Goal: Task Accomplishment & Management: Manage account settings

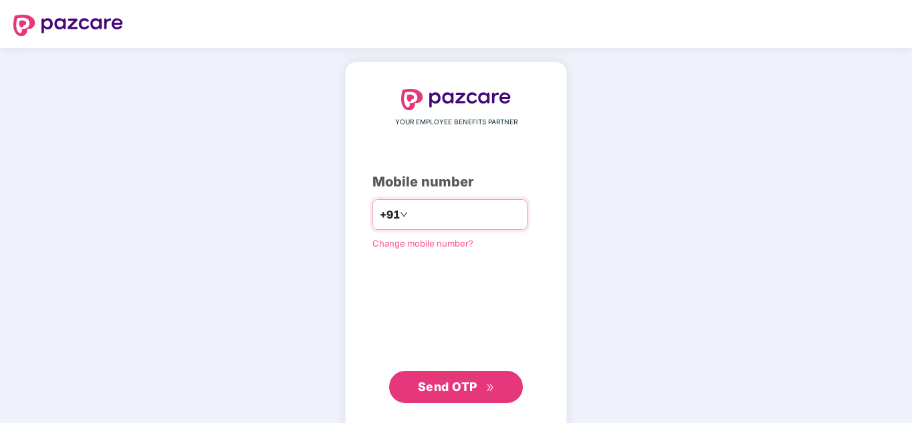
click at [428, 214] on input "number" at bounding box center [465, 214] width 110 height 21
type input "**********"
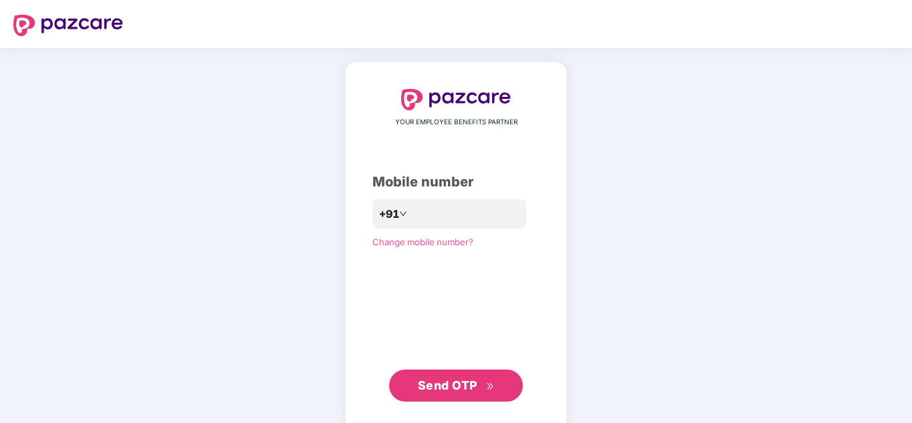
click at [465, 390] on span "Send OTP" at bounding box center [447, 385] width 59 height 14
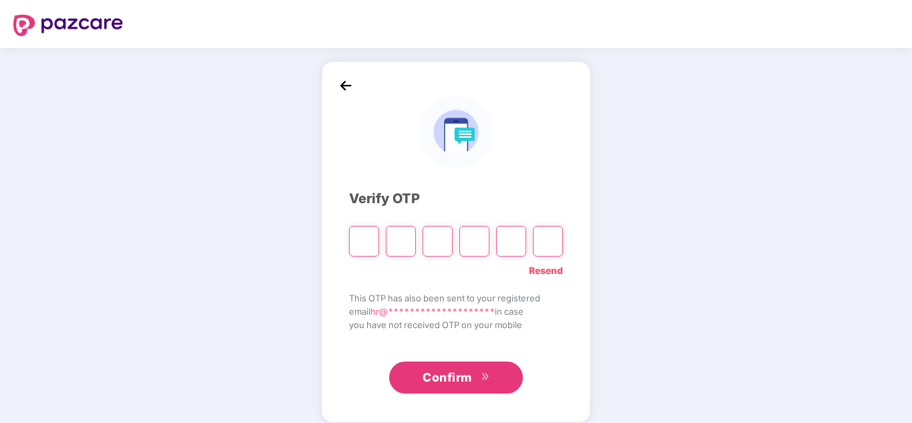
paste input "*"
type input "*"
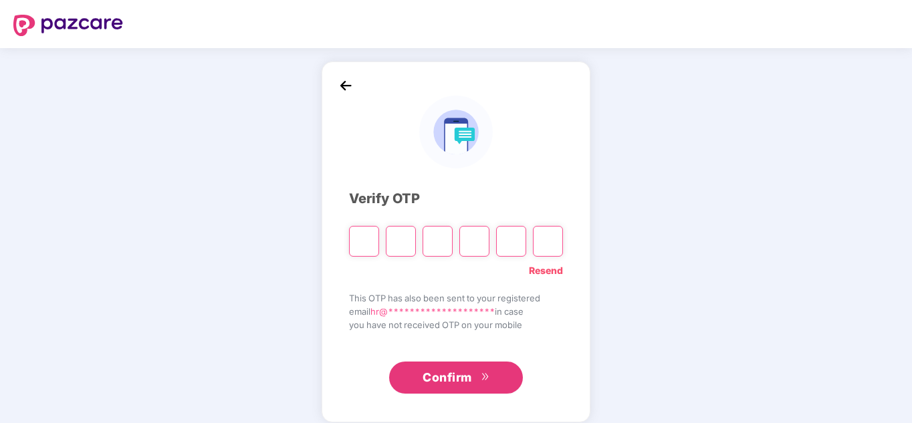
type input "*"
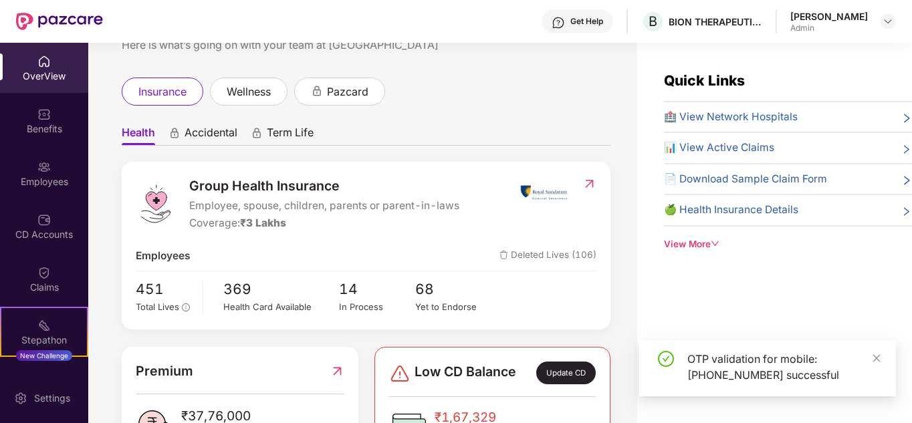
scroll to position [201, 0]
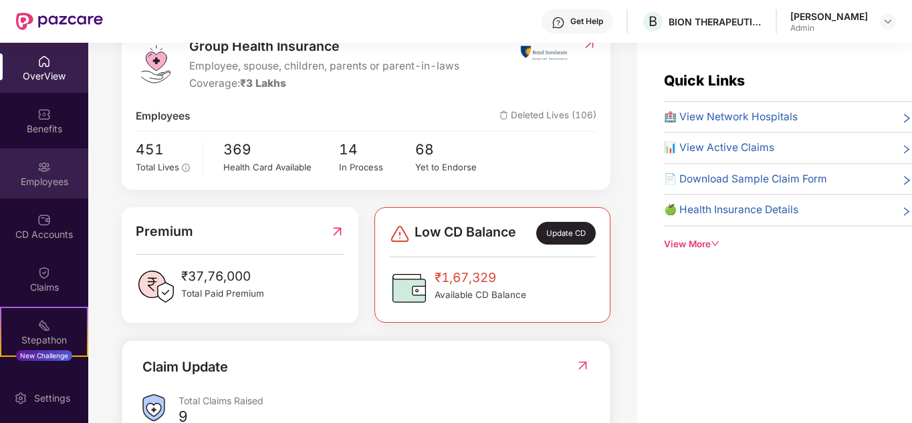
click at [44, 179] on div "Employees" at bounding box center [44, 181] width 88 height 13
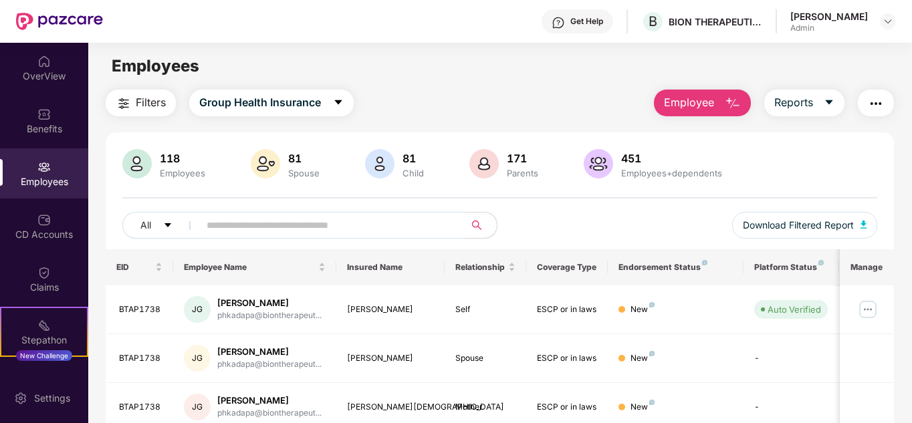
click at [334, 235] on span at bounding box center [328, 225] width 274 height 27
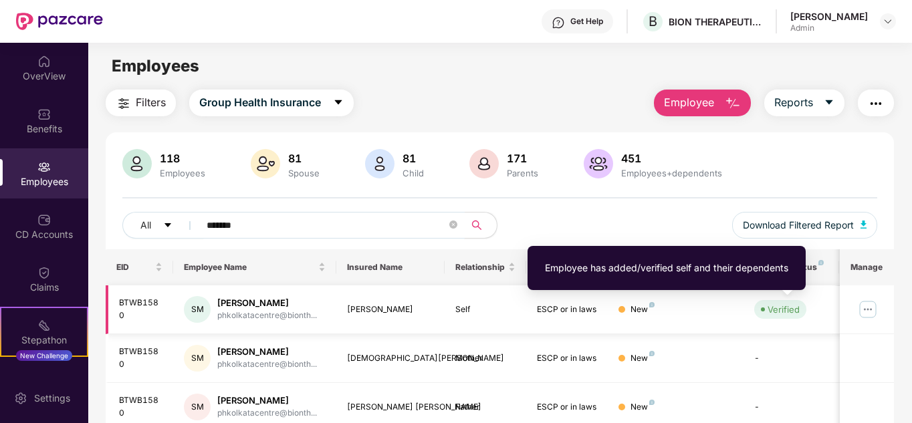
type input "*******"
click at [783, 308] on div "Verified" at bounding box center [783, 309] width 32 height 13
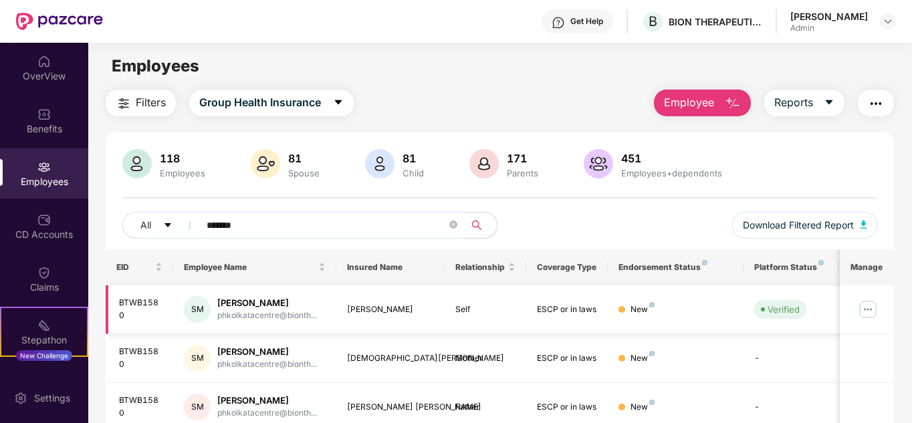
click at [873, 312] on img at bounding box center [867, 309] width 21 height 21
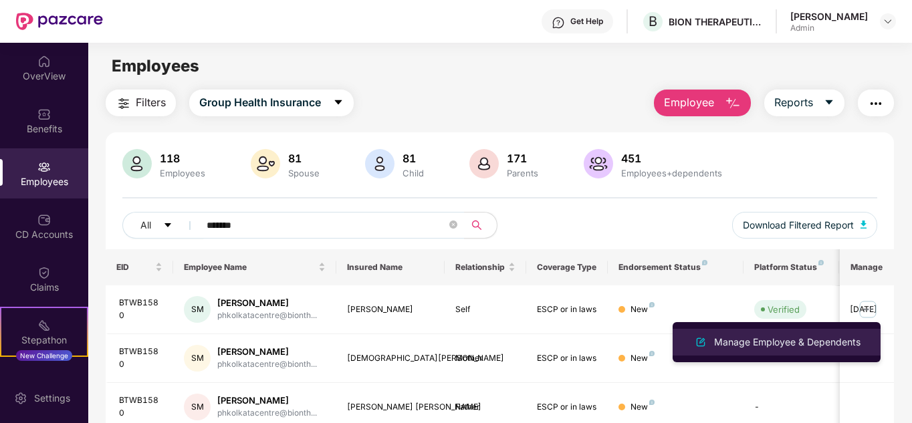
click at [802, 346] on div "Manage Employee & Dependents" at bounding box center [787, 342] width 152 height 15
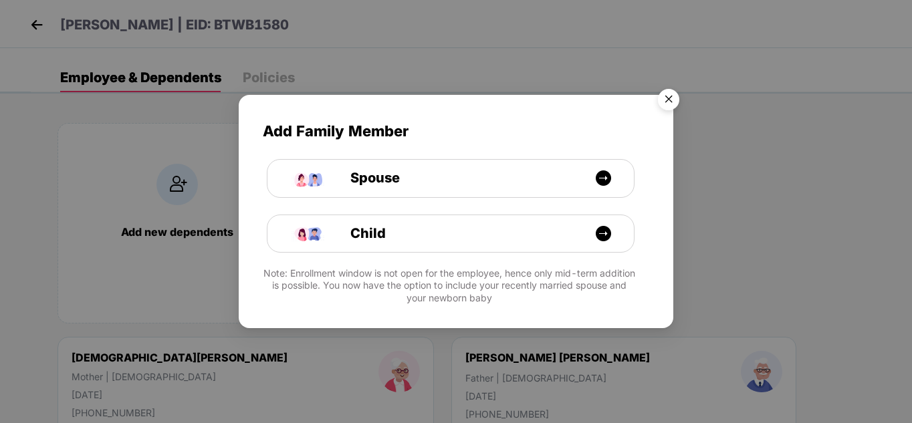
click at [671, 96] on img "Close" at bounding box center [668, 101] width 37 height 37
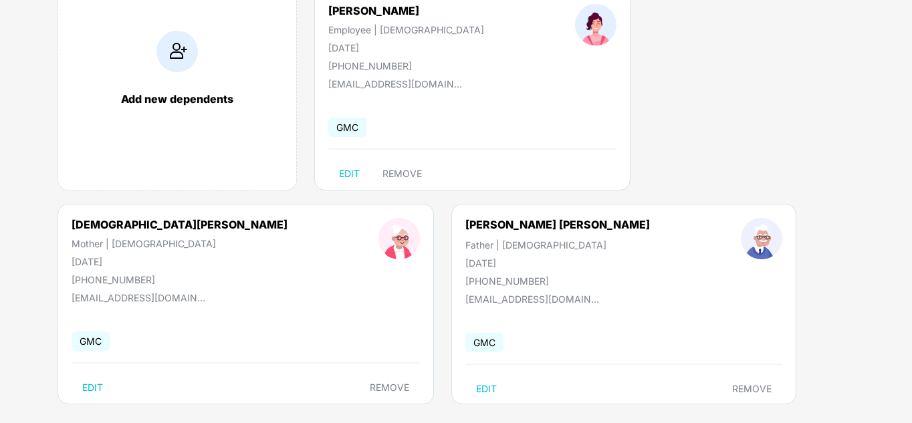
scroll to position [148, 0]
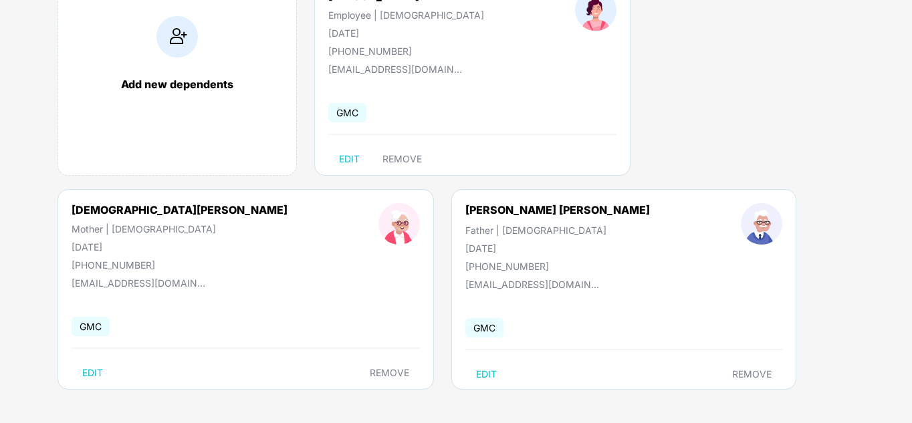
click at [465, 243] on div "10 Aug 1955" at bounding box center [557, 248] width 184 height 11
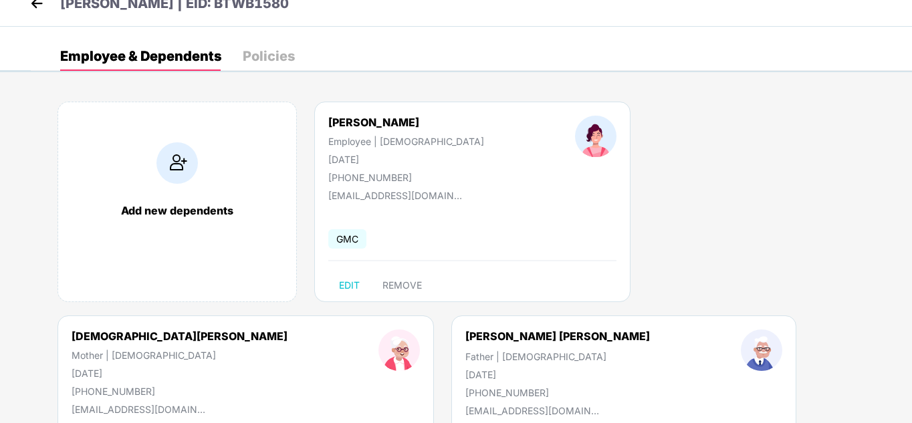
scroll to position [0, 0]
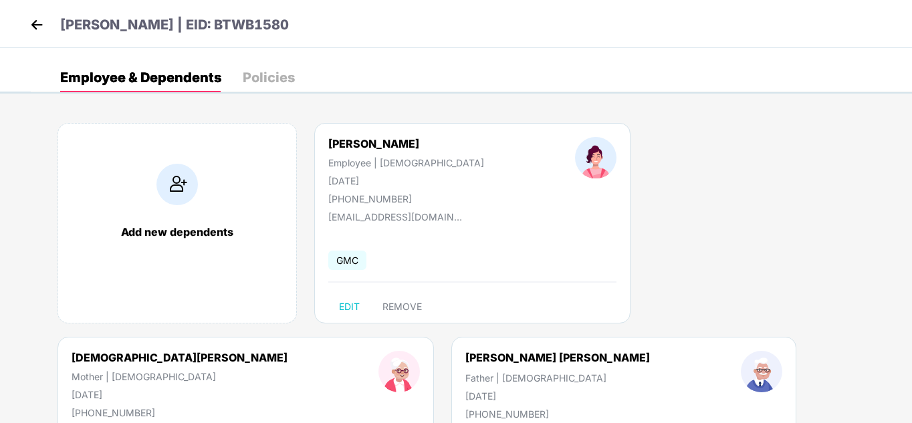
click at [35, 27] on img at bounding box center [37, 25] width 20 height 20
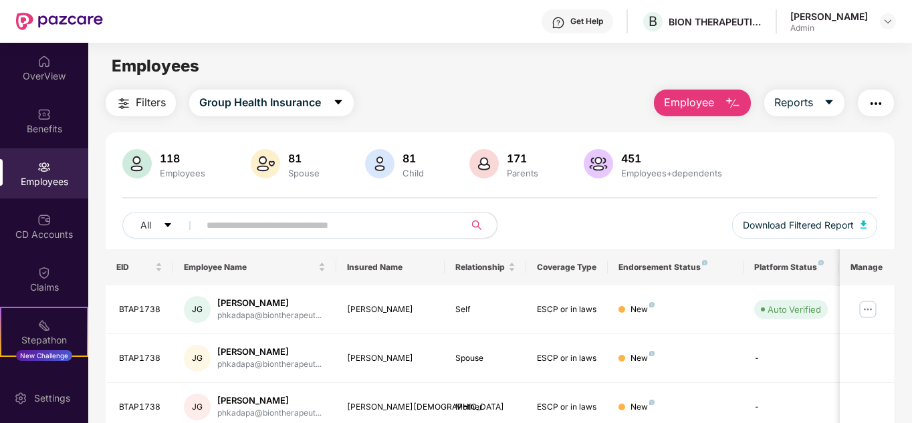
click at [322, 220] on input "text" at bounding box center [327, 225] width 240 height 20
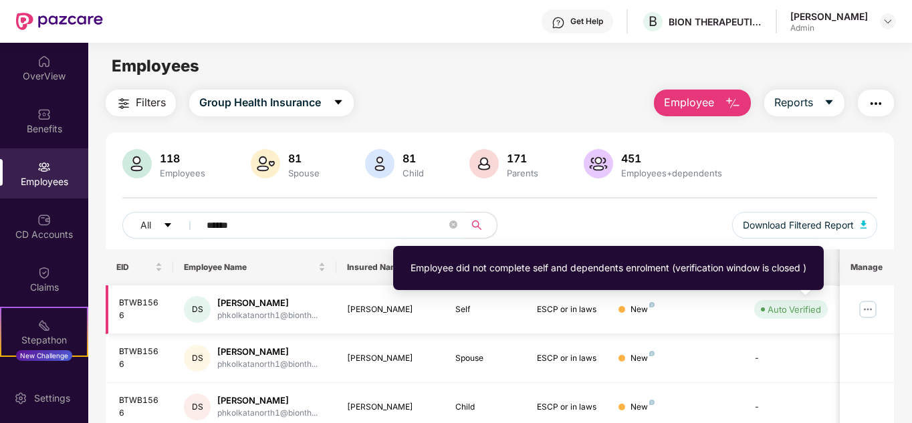
type input "******"
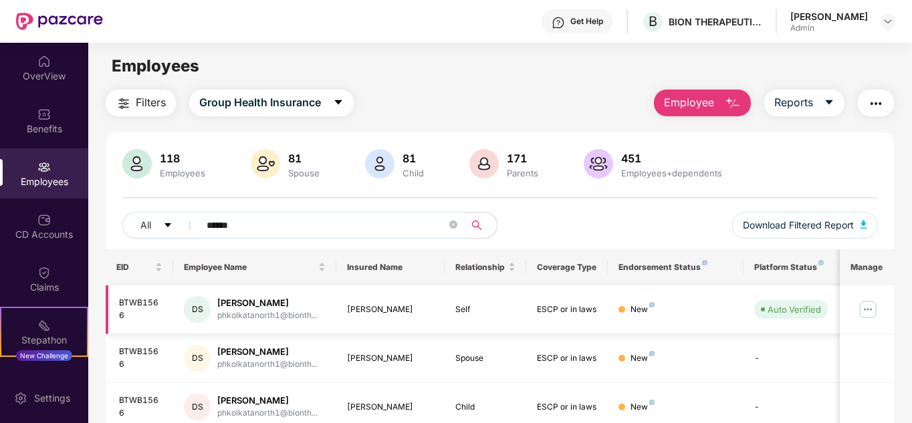
click at [878, 312] on img at bounding box center [867, 309] width 21 height 21
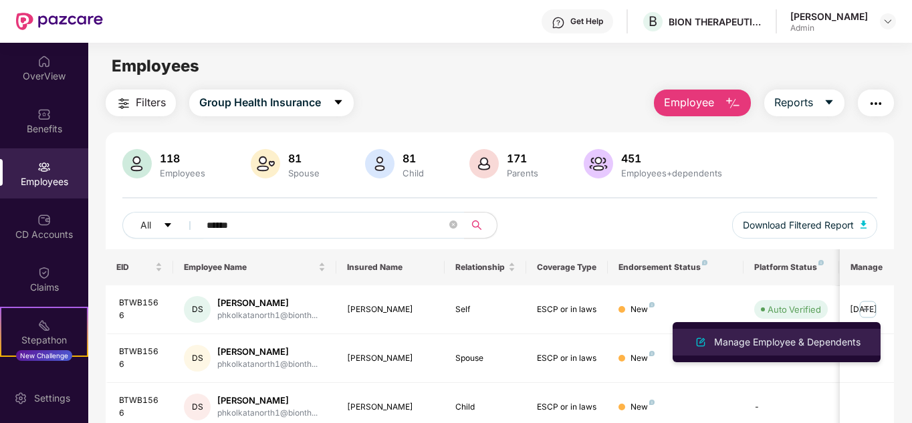
click at [776, 342] on div "Manage Employee & Dependents" at bounding box center [787, 342] width 152 height 15
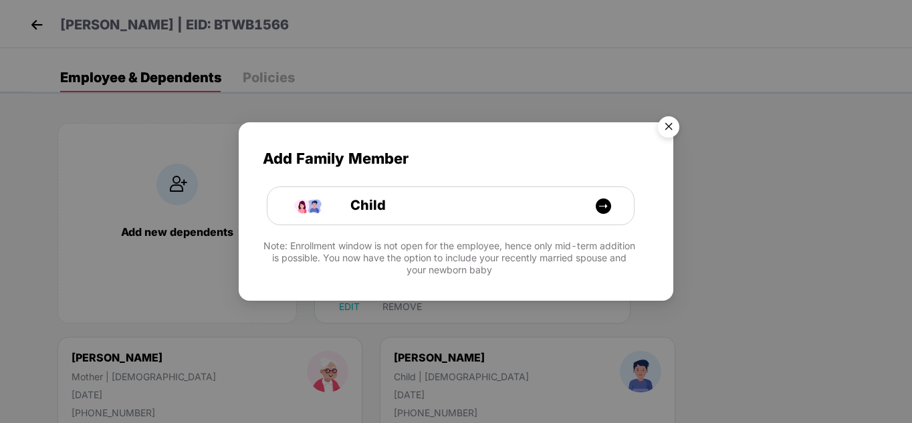
click at [666, 126] on img "Close" at bounding box center [668, 128] width 37 height 37
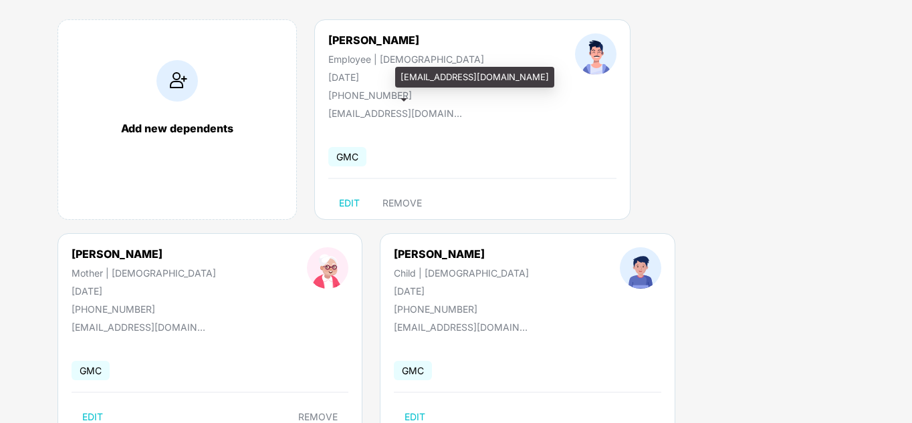
scroll to position [81, 0]
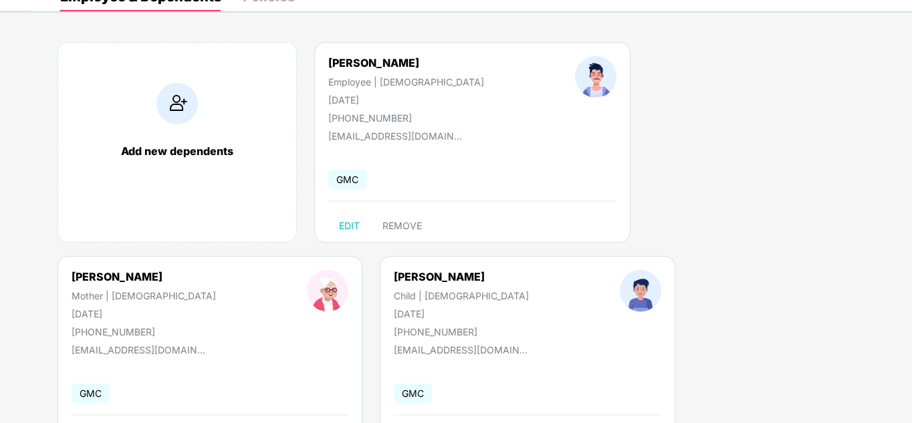
click at [349, 66] on div "Dhiraj Sahani" at bounding box center [406, 62] width 156 height 13
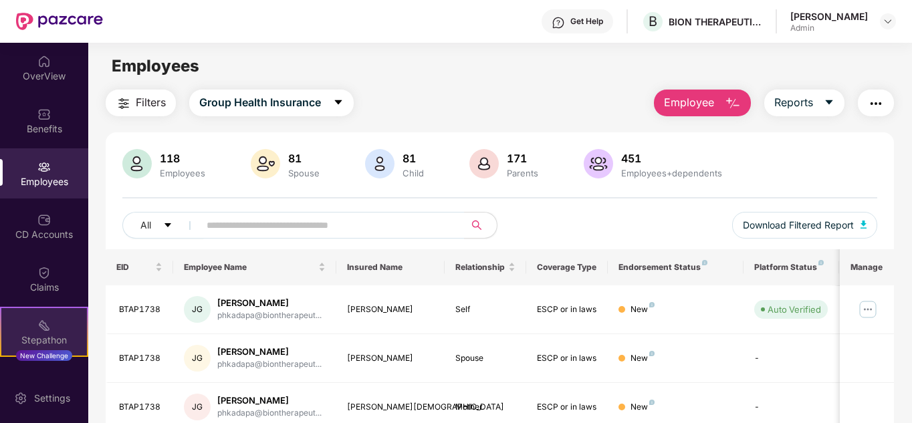
click at [48, 342] on div "Stepathon" at bounding box center [44, 340] width 86 height 13
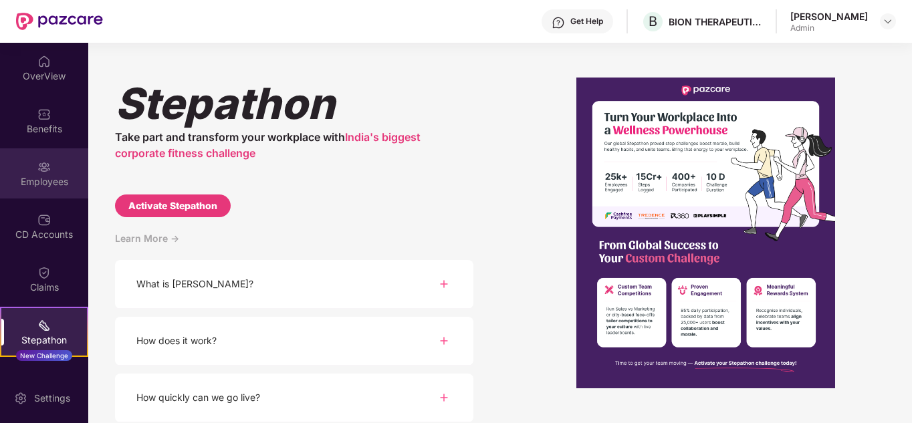
click at [39, 176] on div "Employees" at bounding box center [44, 181] width 88 height 13
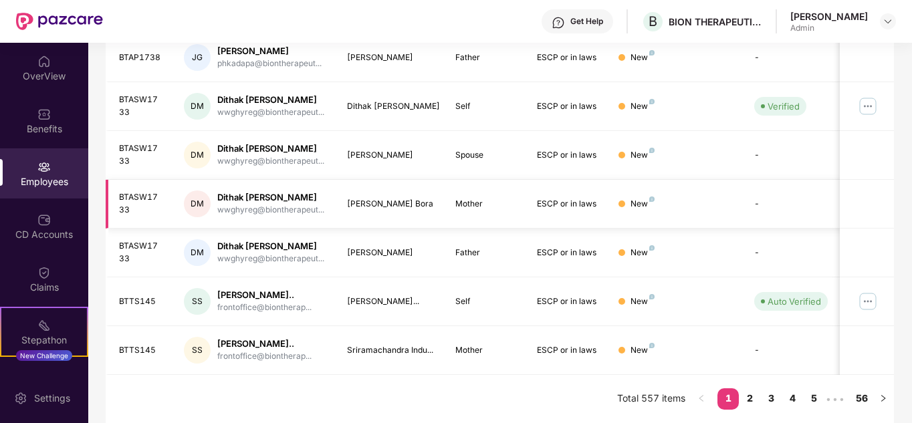
scroll to position [421, 0]
click at [871, 291] on img at bounding box center [867, 301] width 21 height 21
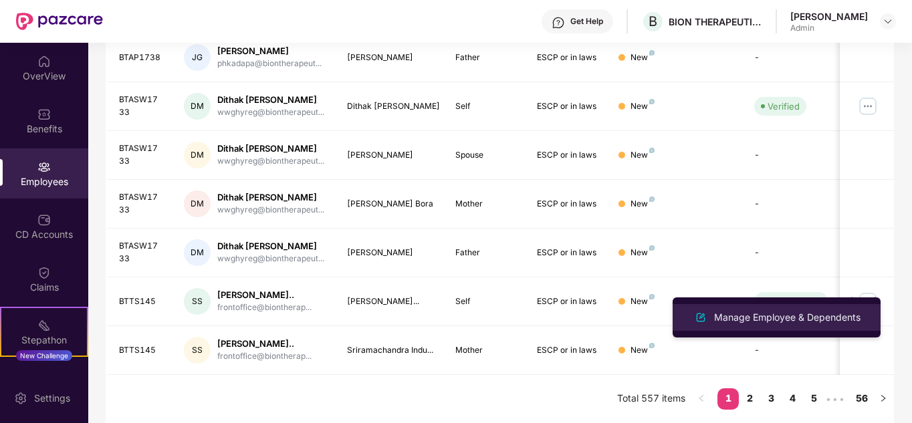
click at [747, 319] on div "Manage Employee & Dependents" at bounding box center [787, 317] width 152 height 15
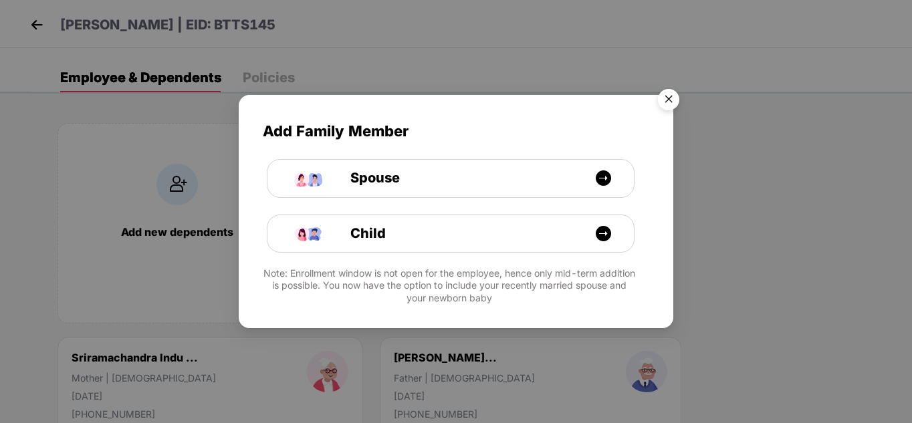
click at [670, 92] on img "Close" at bounding box center [668, 101] width 37 height 37
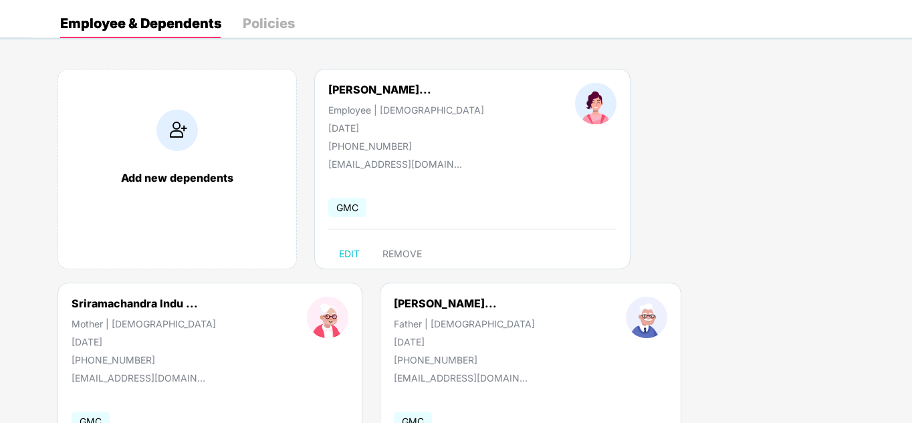
scroll to position [0, 0]
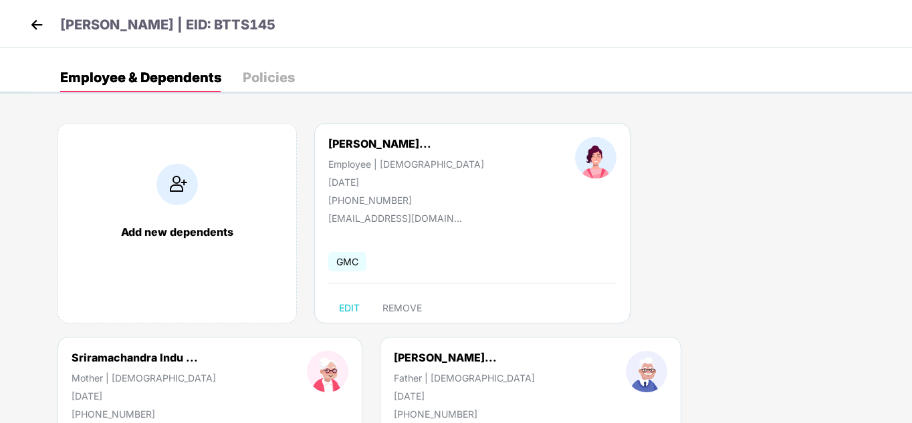
click at [40, 23] on img at bounding box center [37, 25] width 20 height 20
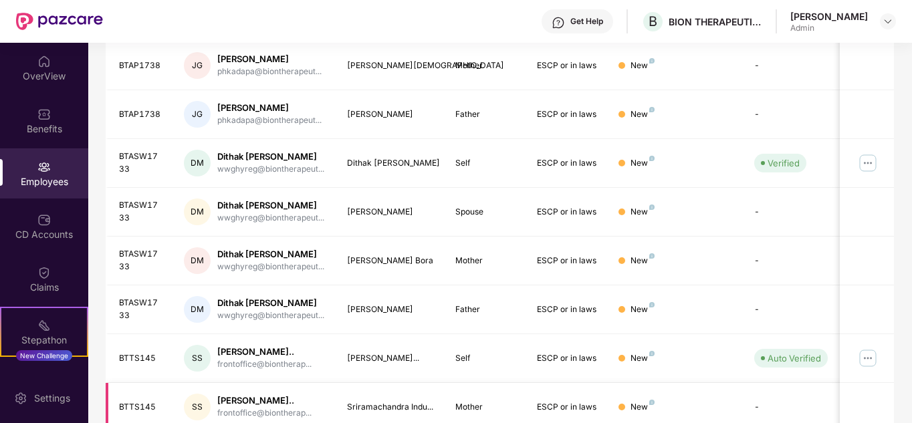
scroll to position [421, 0]
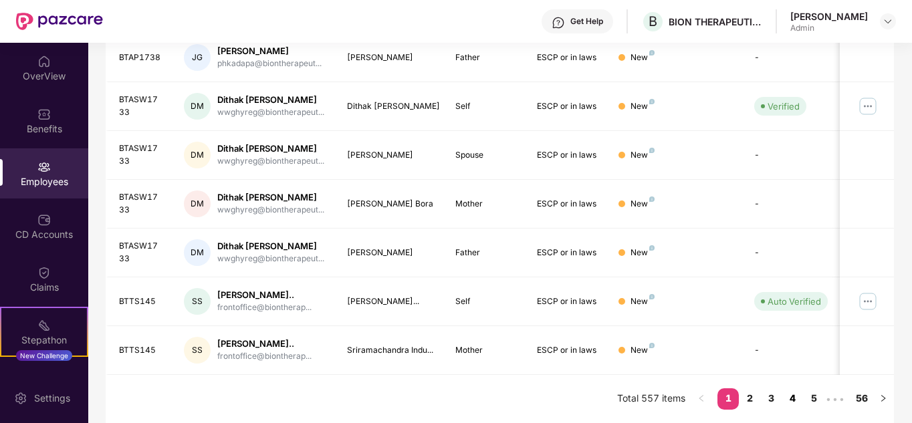
click at [796, 400] on link "4" at bounding box center [791, 398] width 21 height 20
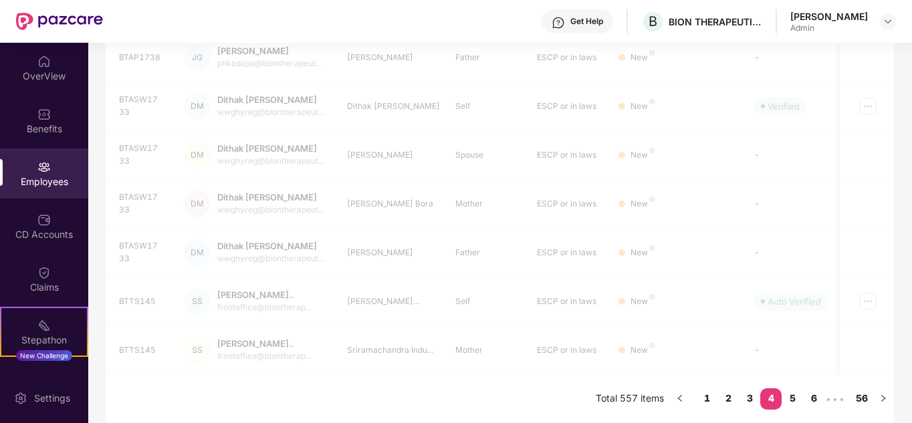
scroll to position [398, 0]
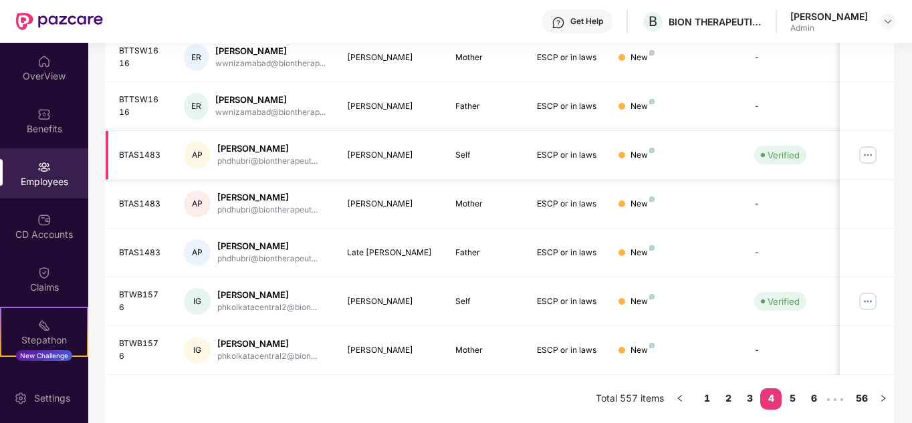
click at [868, 156] on img at bounding box center [867, 154] width 21 height 21
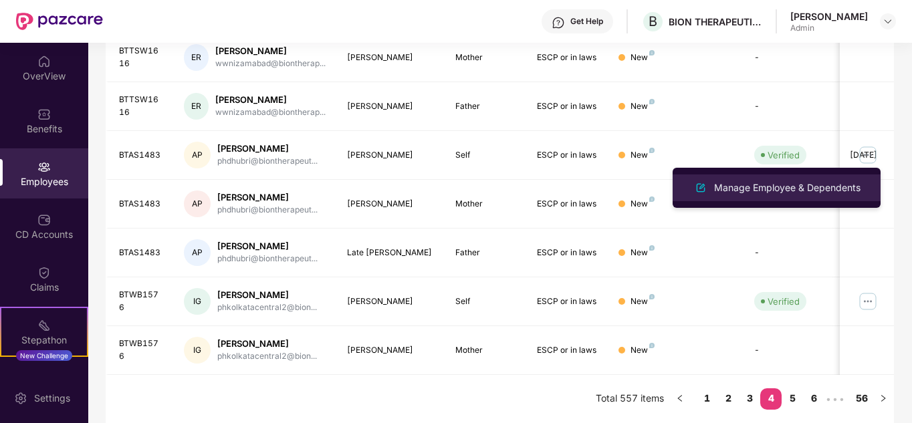
click at [787, 188] on div "Manage Employee & Dependents" at bounding box center [787, 187] width 152 height 15
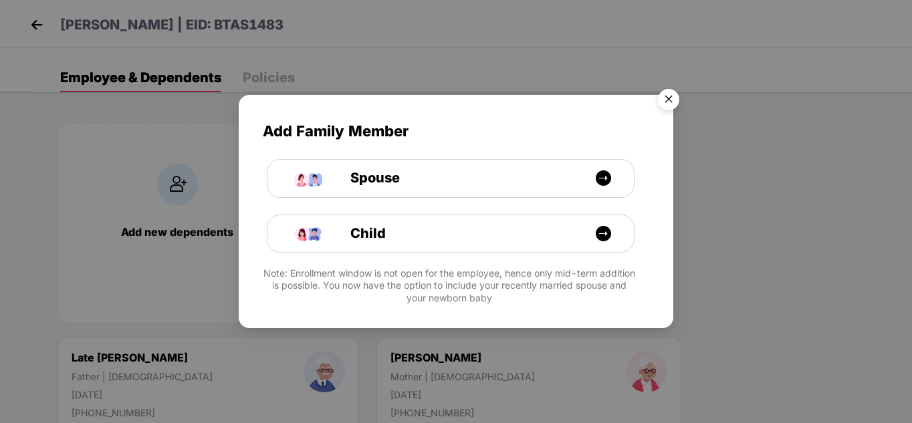
click at [665, 99] on img "Close" at bounding box center [668, 101] width 37 height 37
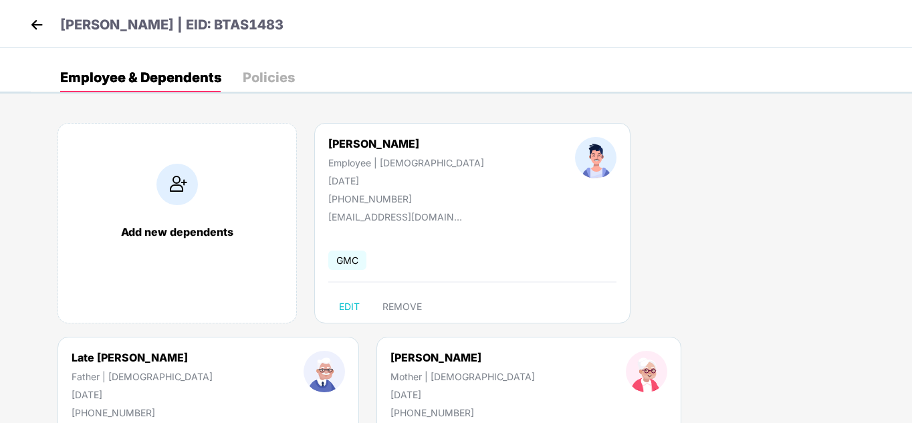
click at [213, 407] on div "+918876335098" at bounding box center [142, 412] width 141 height 11
click at [35, 22] on img at bounding box center [37, 25] width 20 height 20
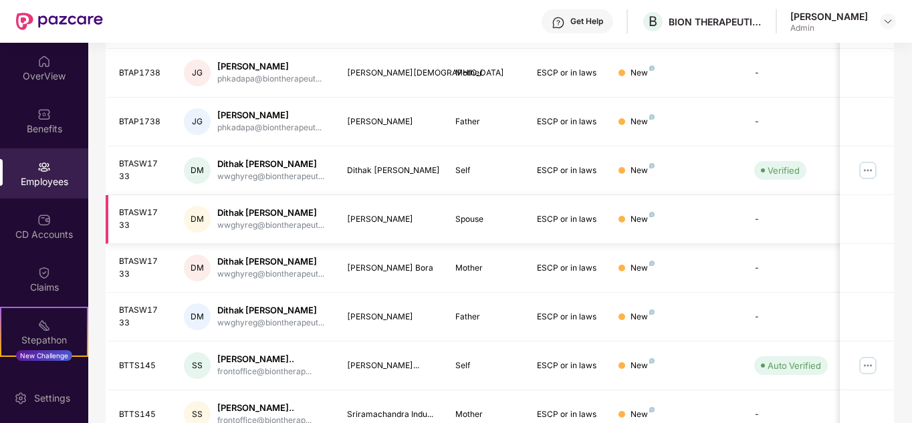
scroll to position [421, 0]
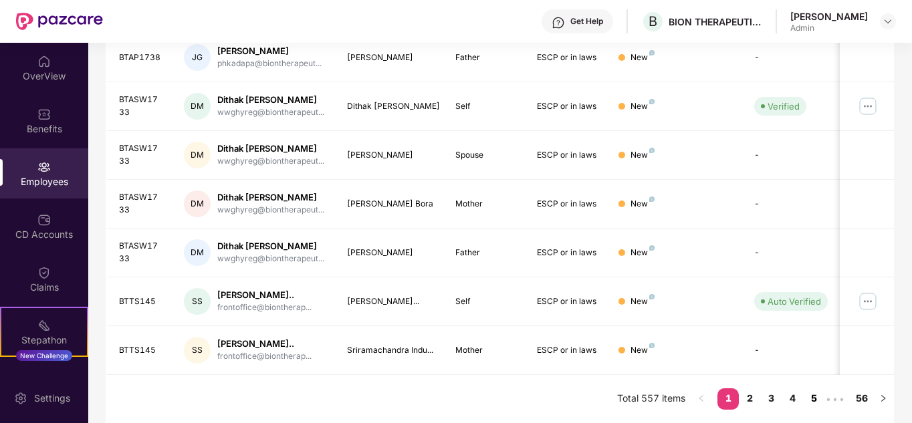
click at [815, 400] on link "5" at bounding box center [813, 398] width 21 height 20
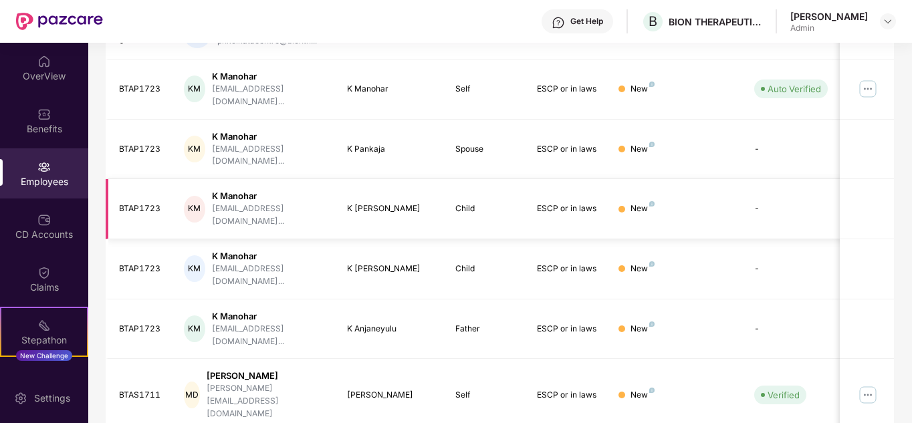
scroll to position [398, 0]
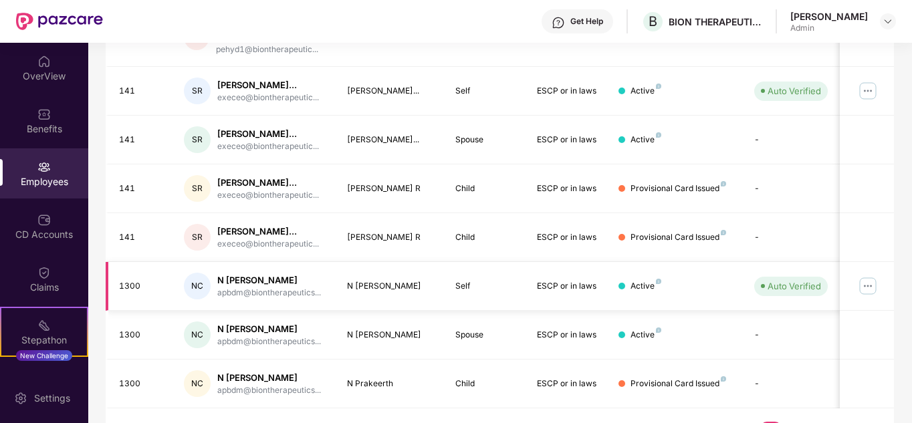
click at [873, 275] on img at bounding box center [867, 285] width 21 height 21
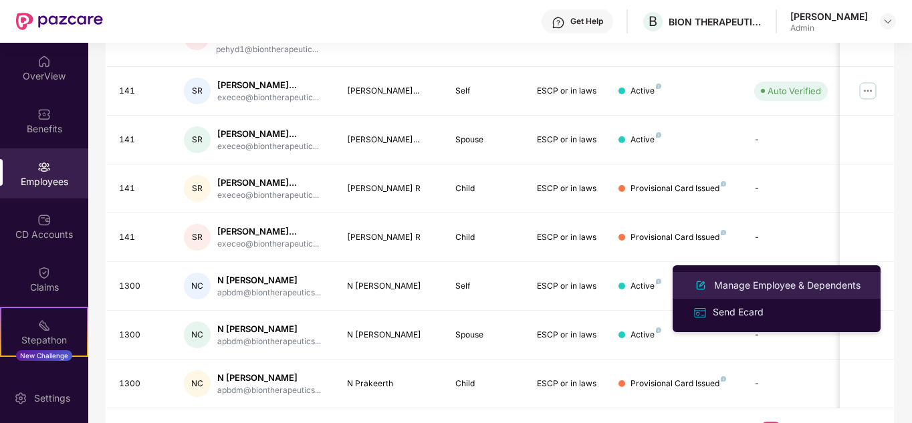
click at [729, 285] on div "Manage Employee & Dependents" at bounding box center [787, 285] width 152 height 15
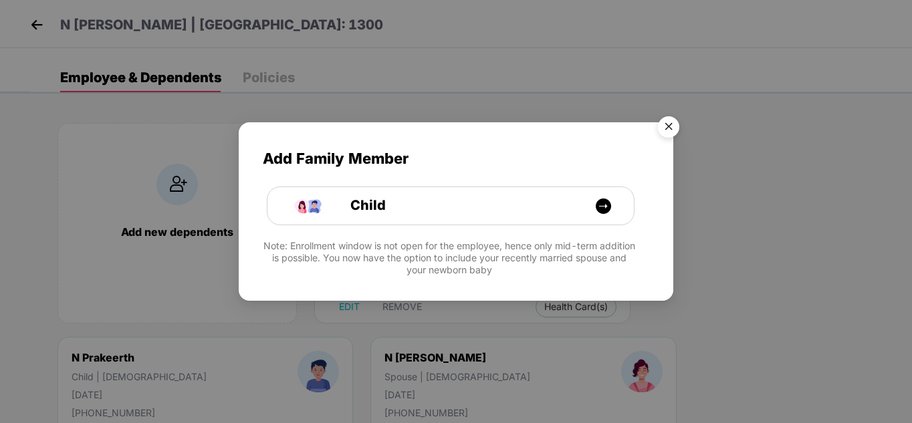
click at [673, 127] on img "Close" at bounding box center [668, 128] width 37 height 37
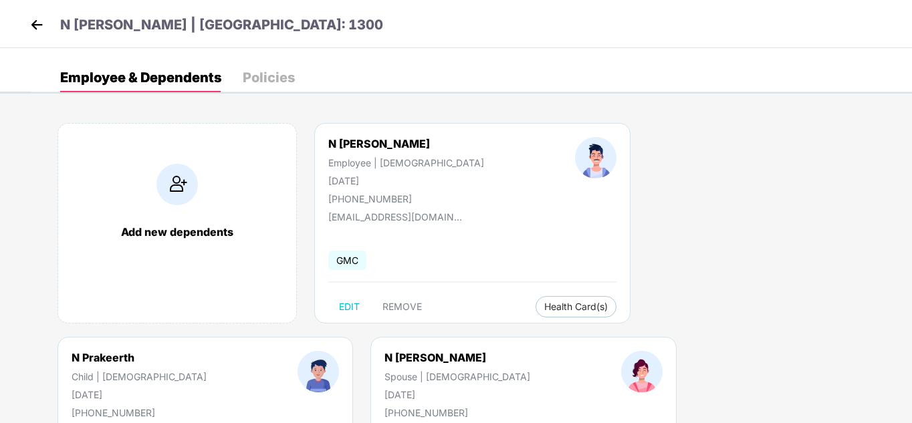
click at [39, 17] on img at bounding box center [37, 25] width 20 height 20
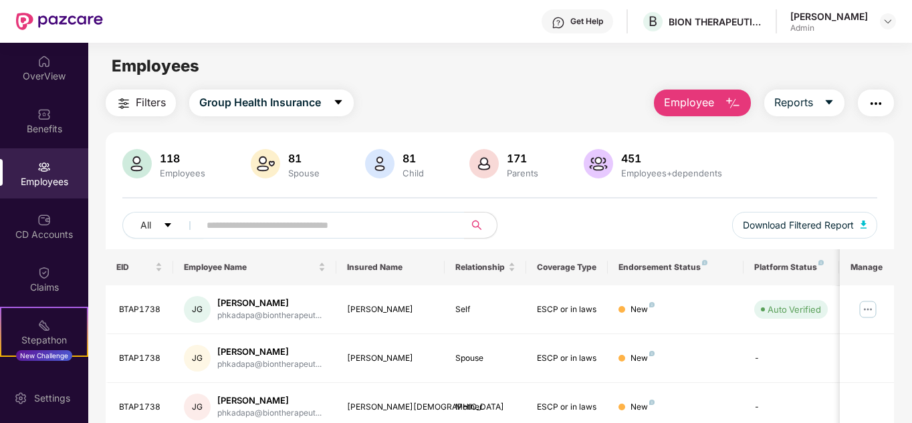
click at [39, 184] on div "Employees" at bounding box center [44, 181] width 88 height 13
click at [46, 170] on img at bounding box center [43, 166] width 13 height 13
click at [43, 175] on div "Employees" at bounding box center [44, 181] width 88 height 13
click at [47, 176] on div "Employees" at bounding box center [44, 181] width 88 height 13
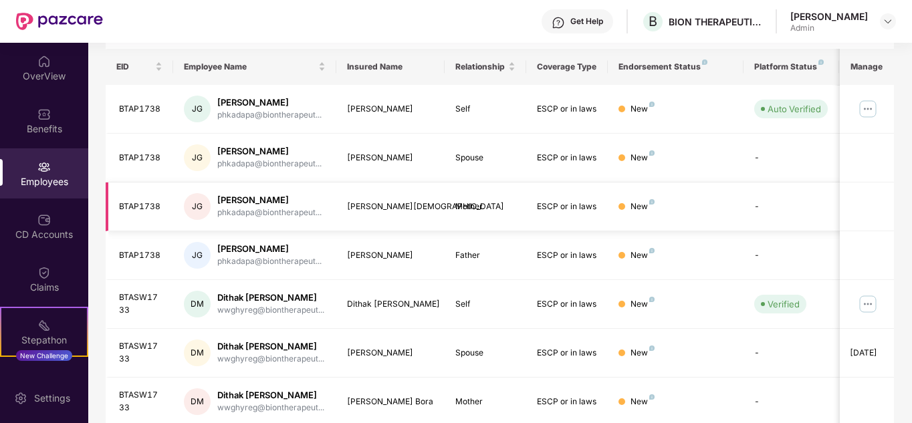
scroll to position [0, 0]
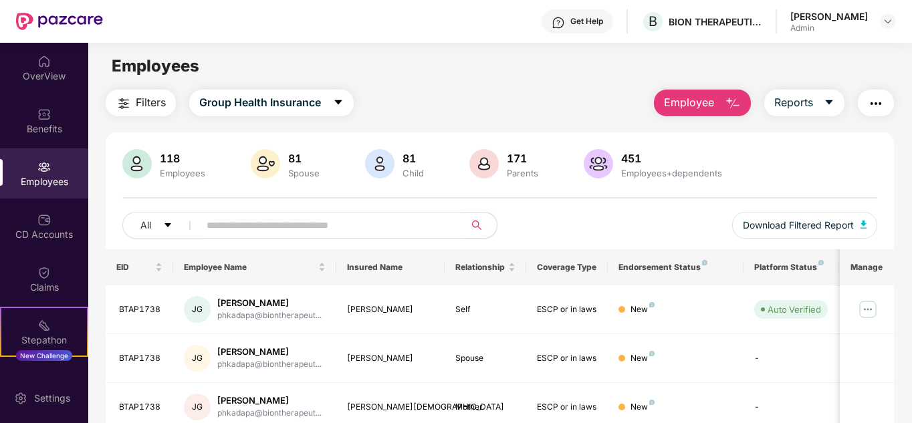
click at [44, 175] on div "Employees" at bounding box center [44, 181] width 88 height 13
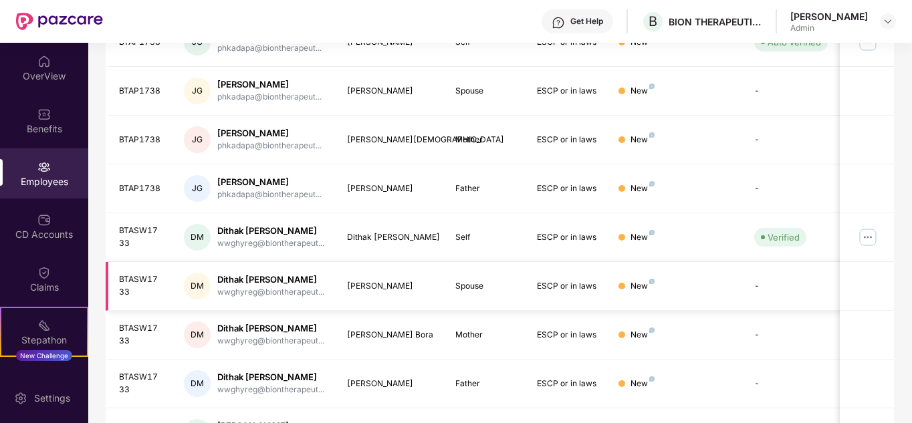
scroll to position [421, 0]
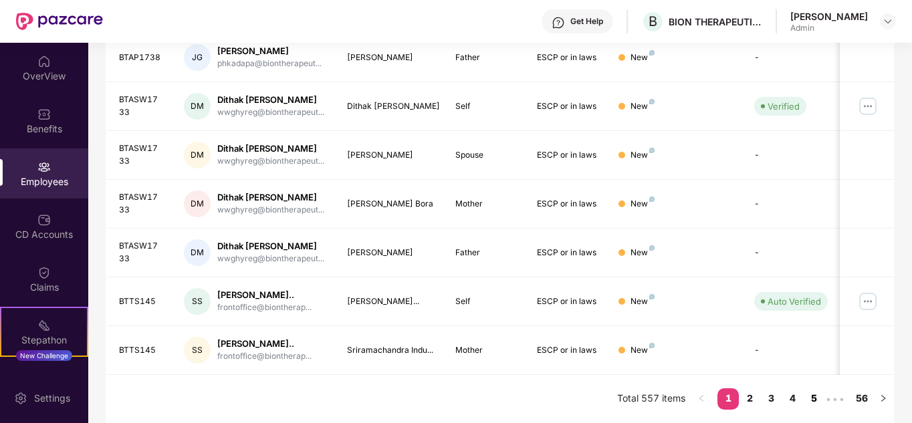
click at [814, 397] on link "5" at bounding box center [813, 398] width 21 height 20
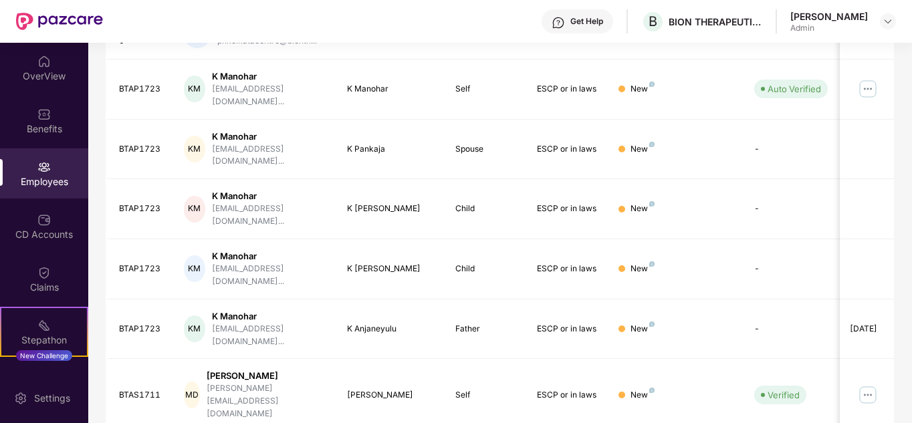
scroll to position [398, 0]
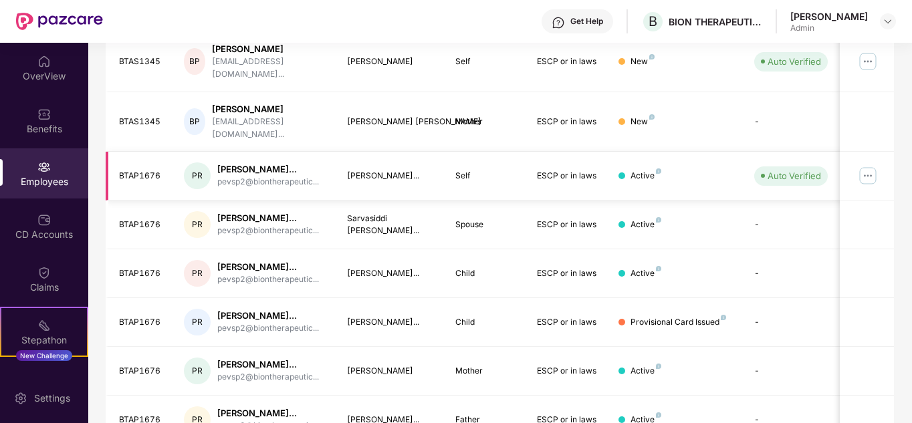
click at [874, 165] on img at bounding box center [867, 175] width 21 height 21
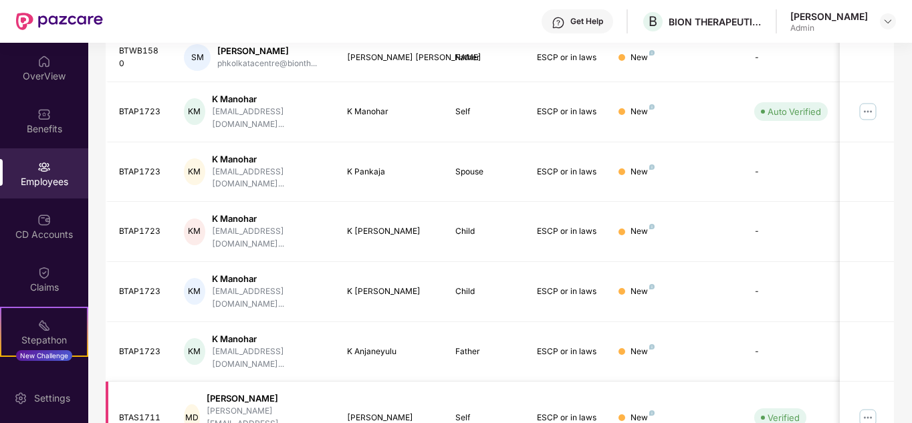
click at [868, 407] on img at bounding box center [867, 417] width 21 height 21
